Goal: Entertainment & Leisure: Consume media (video, audio)

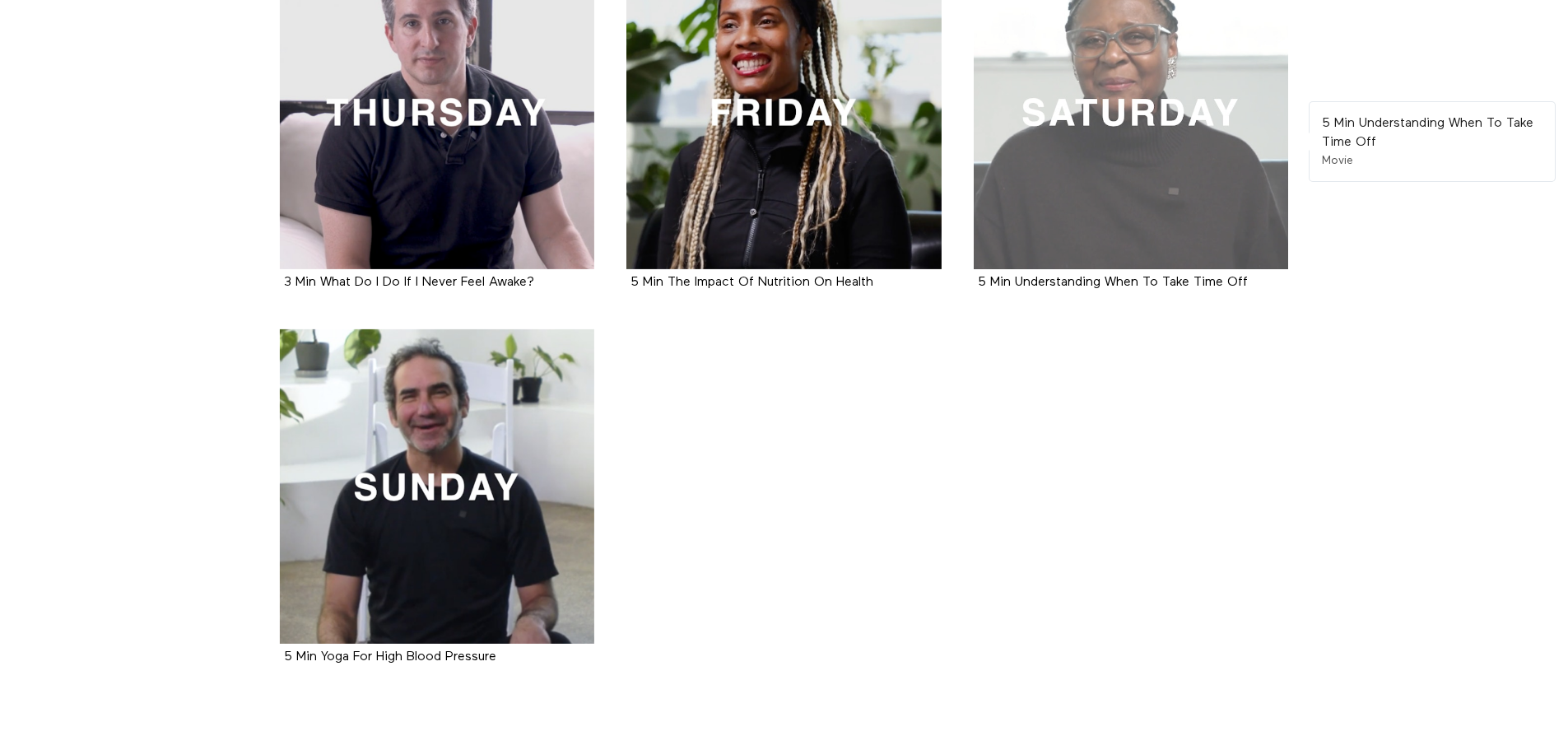
scroll to position [790, 0]
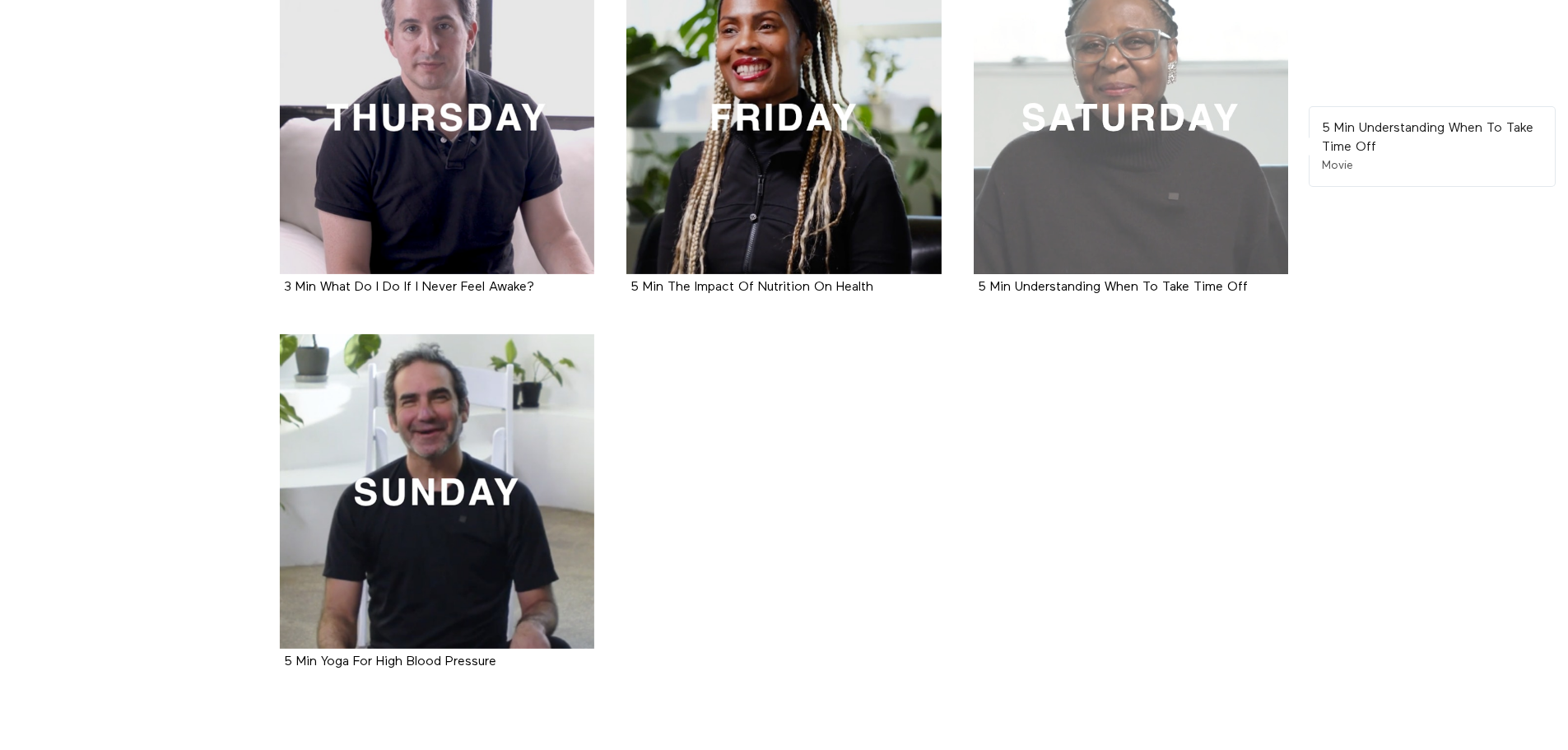
click at [1204, 175] on div at bounding box center [1131, 116] width 315 height 315
